Goal: Find specific page/section: Find specific page/section

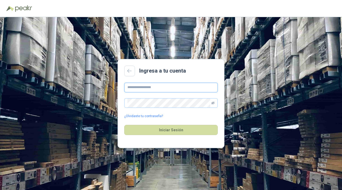
type input "**********"
click at [215, 104] on icon "eye-invisible" at bounding box center [213, 103] width 3 height 3
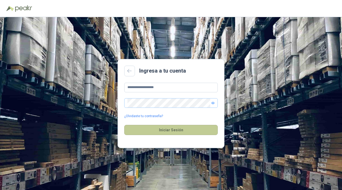
click at [164, 130] on button "Iniciar Sesión" at bounding box center [171, 130] width 94 height 10
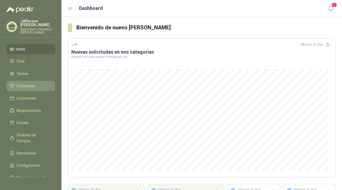
click at [22, 85] on span "Solicitudes" at bounding box center [26, 86] width 18 height 6
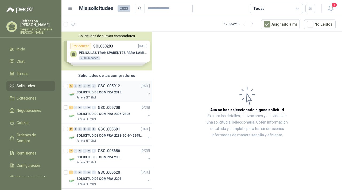
click at [112, 87] on p "GSOL005912" at bounding box center [109, 86] width 22 height 4
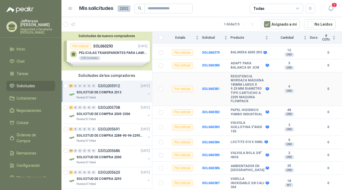
scroll to position [954, 0]
